Goal: Task Accomplishment & Management: Manage account settings

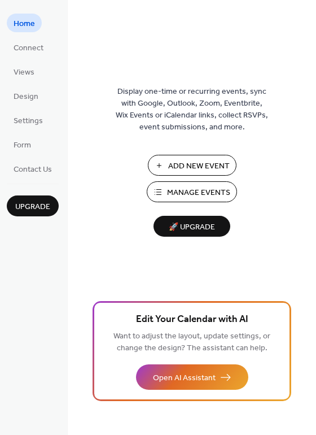
click at [176, 192] on span "Manage Events" at bounding box center [198, 193] width 63 height 12
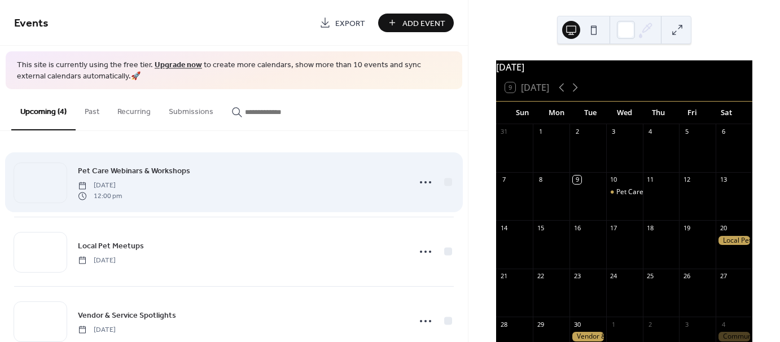
click at [171, 168] on span "Pet Care Webinars & Workshops" at bounding box center [134, 171] width 112 height 12
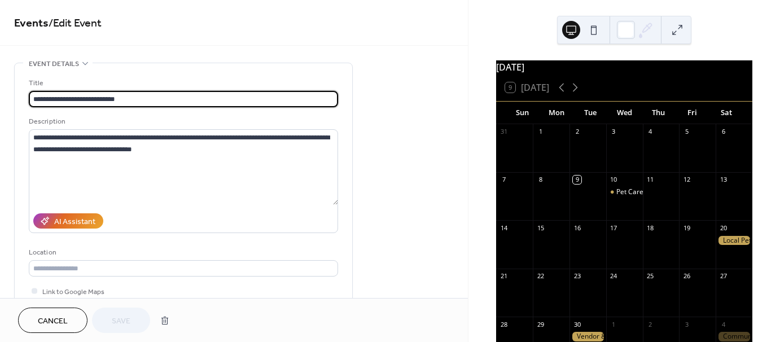
click at [64, 322] on span "Cancel" at bounding box center [53, 322] width 30 height 12
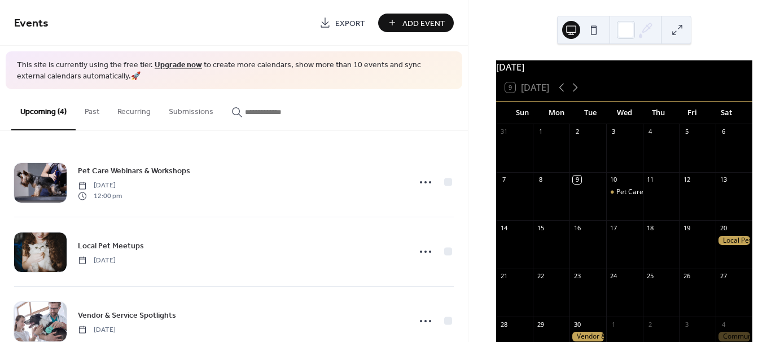
click at [417, 20] on span "Add Event" at bounding box center [424, 24] width 43 height 12
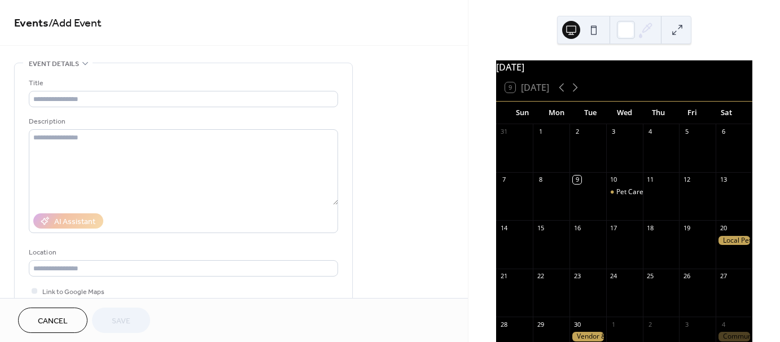
click at [60, 316] on span "Cancel" at bounding box center [53, 322] width 30 height 12
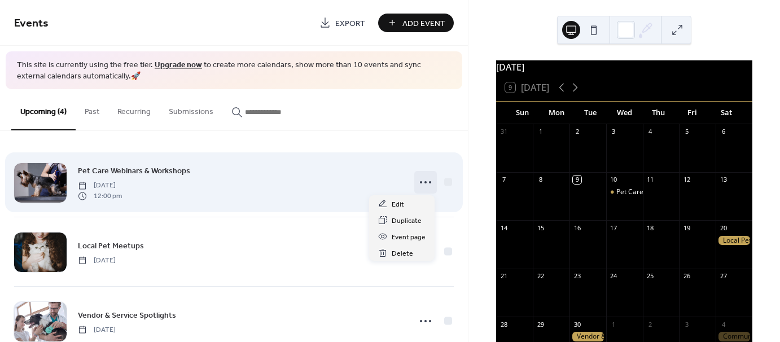
click at [420, 182] on circle at bounding box center [421, 182] width 2 height 2
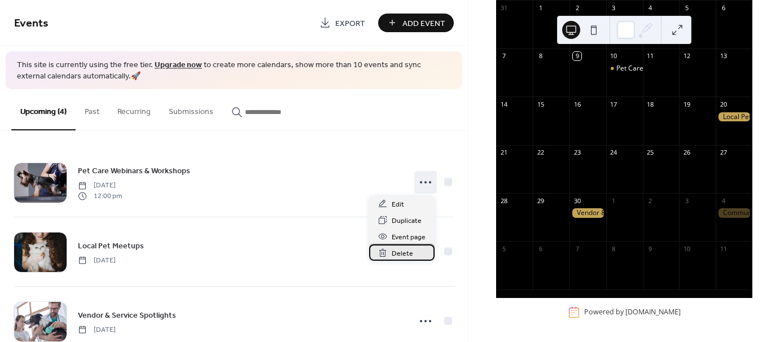
click at [399, 253] on span "Delete" at bounding box center [402, 254] width 21 height 12
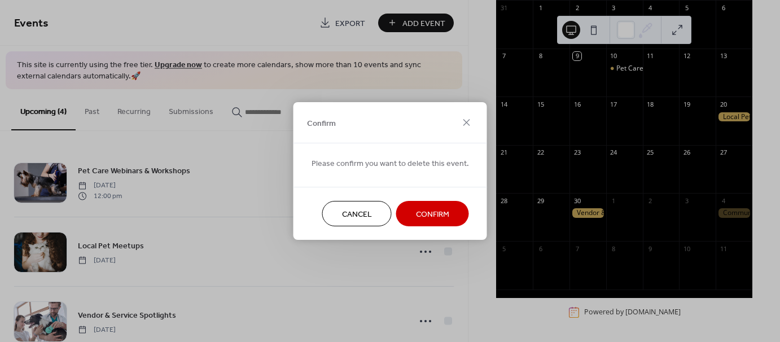
click at [436, 214] on span "Confirm" at bounding box center [432, 215] width 33 height 12
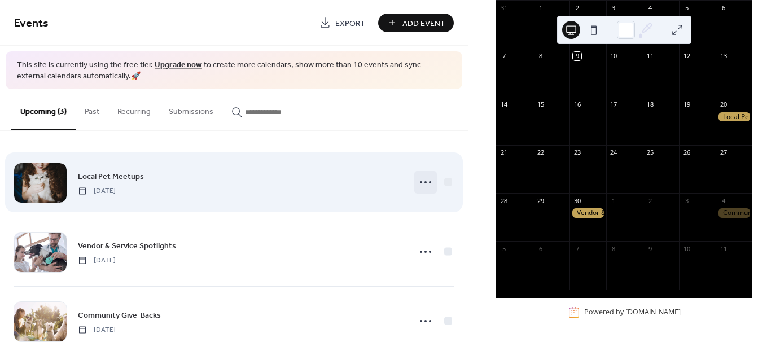
click at [419, 181] on icon at bounding box center [426, 182] width 18 height 18
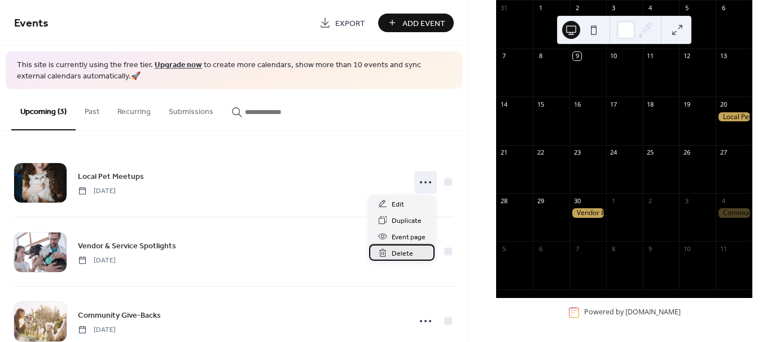
click at [409, 255] on span "Delete" at bounding box center [402, 254] width 21 height 12
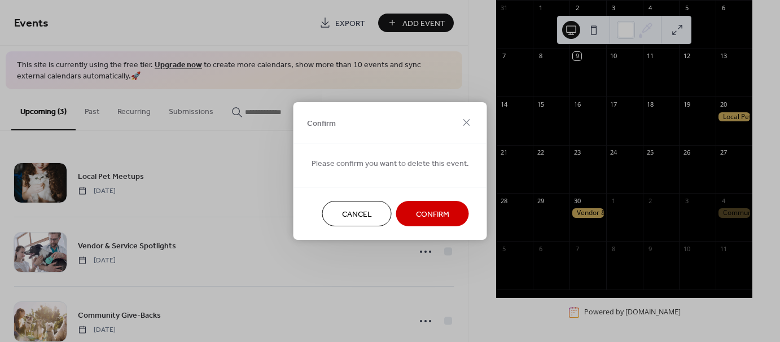
click at [428, 209] on span "Confirm" at bounding box center [432, 215] width 33 height 12
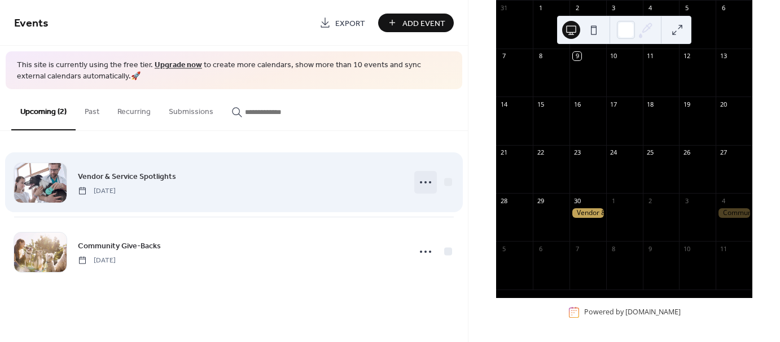
click at [426, 180] on icon at bounding box center [426, 182] width 18 height 18
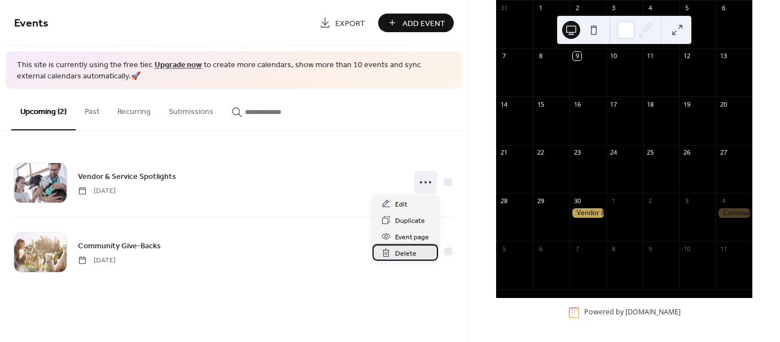
click at [411, 250] on span "Delete" at bounding box center [405, 254] width 21 height 12
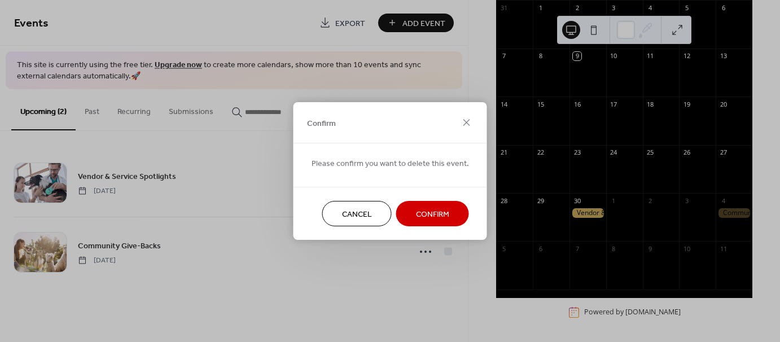
click at [423, 212] on span "Confirm" at bounding box center [432, 215] width 33 height 12
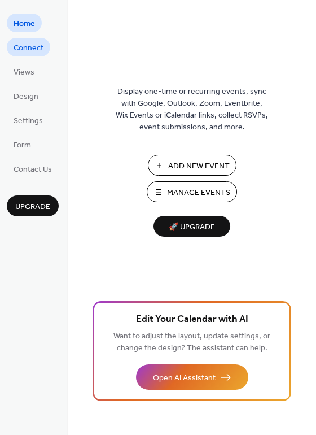
click at [33, 45] on span "Connect" at bounding box center [29, 48] width 30 height 12
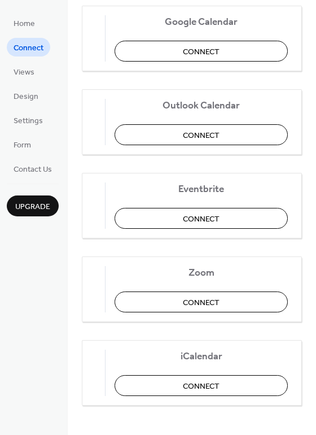
scroll to position [235, 0]
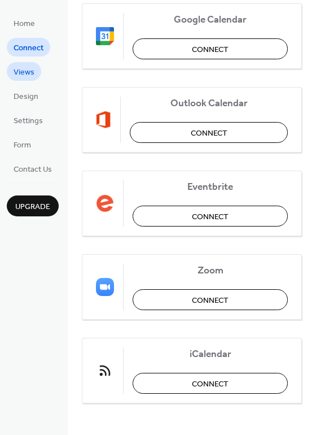
click at [19, 75] on span "Views" at bounding box center [24, 73] width 21 height 12
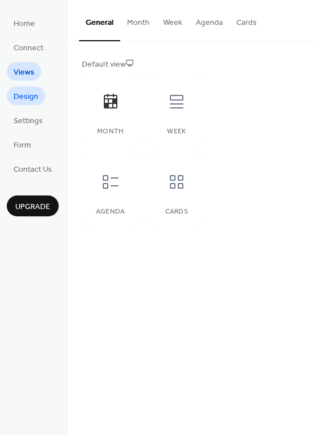
click at [25, 91] on span "Design" at bounding box center [26, 97] width 25 height 12
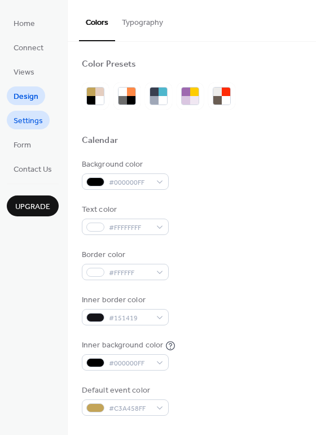
click at [29, 115] on span "Settings" at bounding box center [28, 121] width 29 height 12
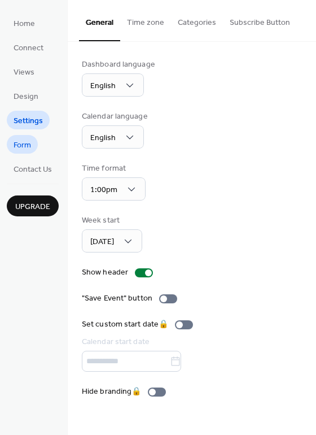
click at [27, 141] on span "Form" at bounding box center [23, 145] width 18 height 12
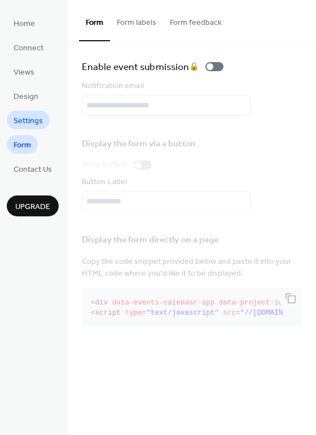
click at [32, 124] on span "Settings" at bounding box center [28, 121] width 29 height 12
